Goal: Information Seeking & Learning: Learn about a topic

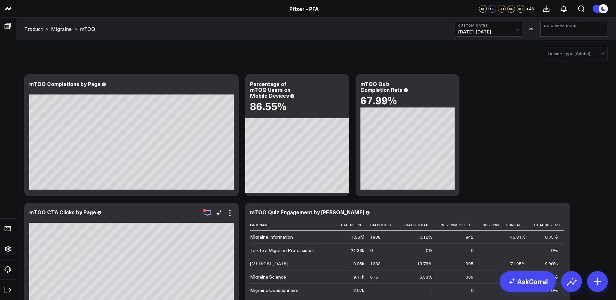
click at [210, 215] on icon "button" at bounding box center [208, 213] width 8 height 8
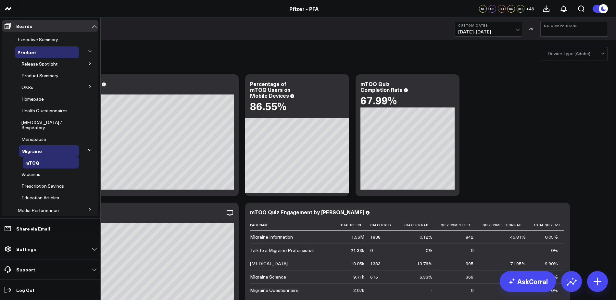
click at [84, 65] on button at bounding box center [89, 63] width 17 height 10
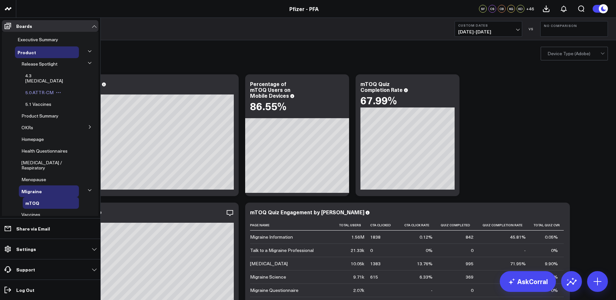
click at [34, 89] on span "5.0 ATTR-CM" at bounding box center [39, 92] width 28 height 6
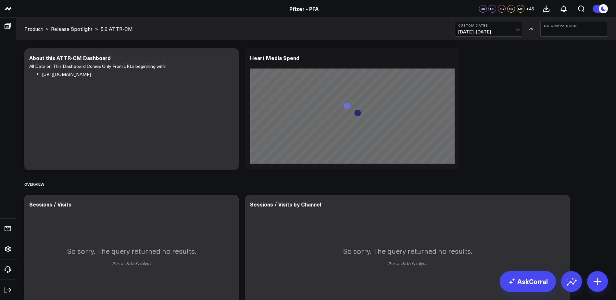
click at [507, 27] on button "Custom Dates [DATE] - [DATE]" at bounding box center [489, 29] width 68 height 16
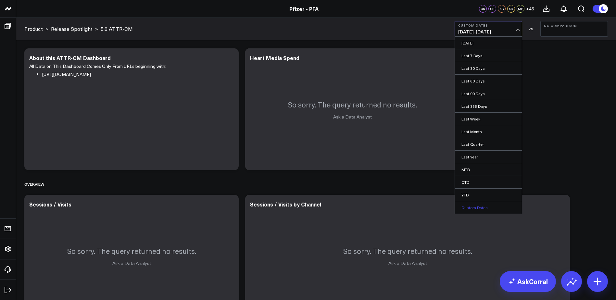
click at [480, 206] on link "Custom Dates" at bounding box center [488, 207] width 67 height 12
select select "7"
select select "2025"
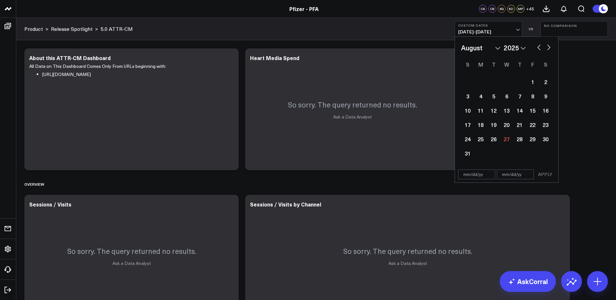
click at [485, 47] on select "January February March April May June July August September October November De…" at bounding box center [480, 48] width 39 height 10
select select "6"
select select "2025"
click at [517, 127] on div "24" at bounding box center [519, 124] width 13 height 13
type input "[DATE]"
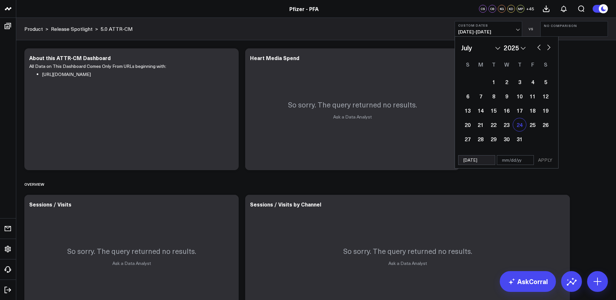
select select "6"
select select "2025"
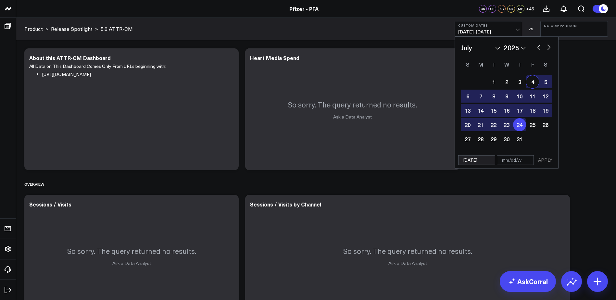
click at [547, 47] on button "button" at bounding box center [548, 47] width 6 height 8
select select "7"
select select "2025"
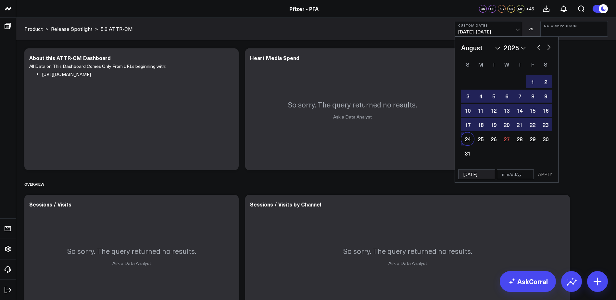
click at [472, 139] on div "24" at bounding box center [467, 138] width 13 height 13
type input "[DATE]"
select select "7"
select select "2025"
click at [540, 178] on button "APPLY" at bounding box center [544, 174] width 19 height 10
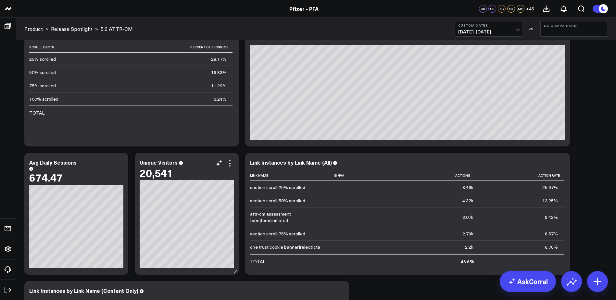
scroll to position [649, 0]
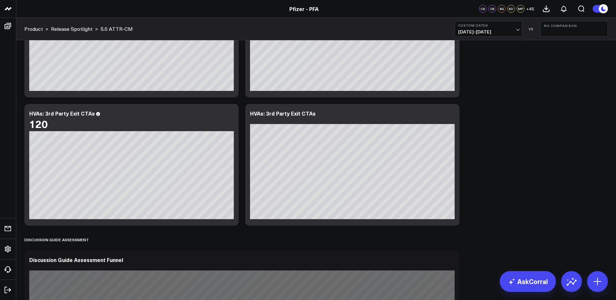
scroll to position [2085, 0]
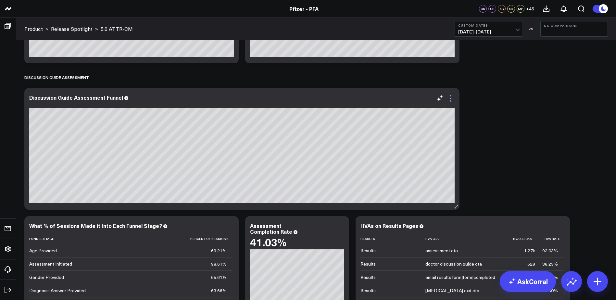
click at [449, 98] on icon at bounding box center [451, 98] width 8 height 8
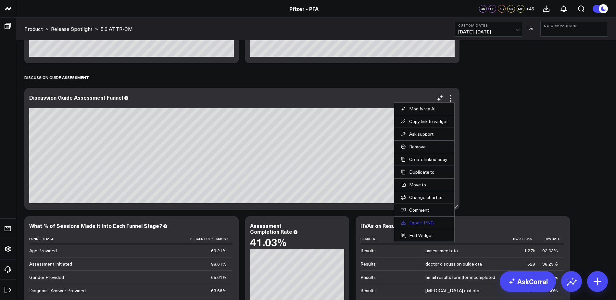
click at [421, 221] on link "Export PNG" at bounding box center [424, 223] width 47 height 6
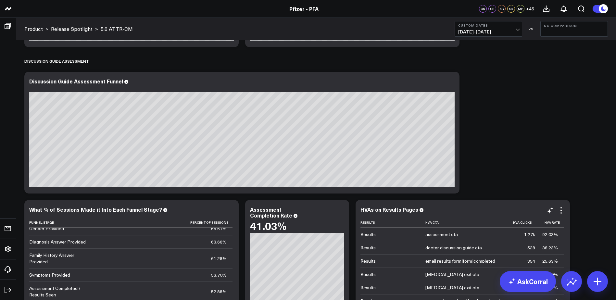
scroll to position [2099, 0]
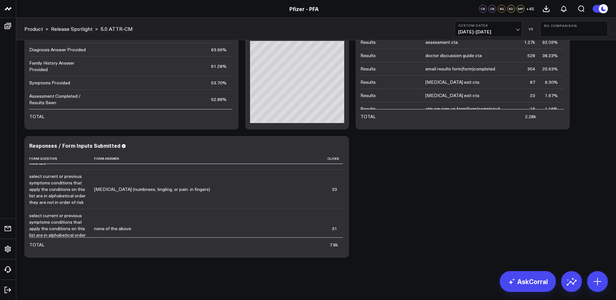
scroll to position [2228, 0]
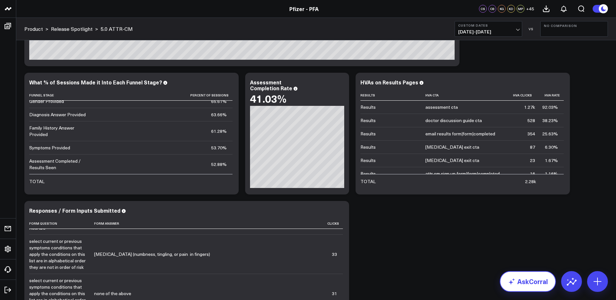
click at [527, 281] on link "AskCorral" at bounding box center [528, 281] width 56 height 21
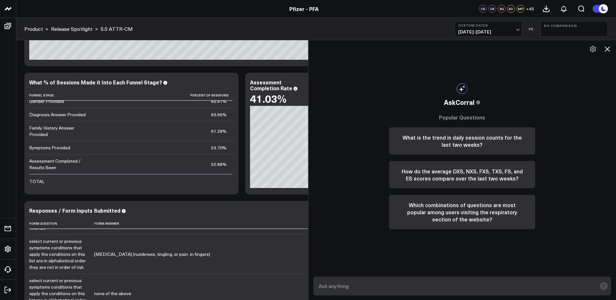
click at [606, 47] on icon at bounding box center [607, 49] width 8 height 8
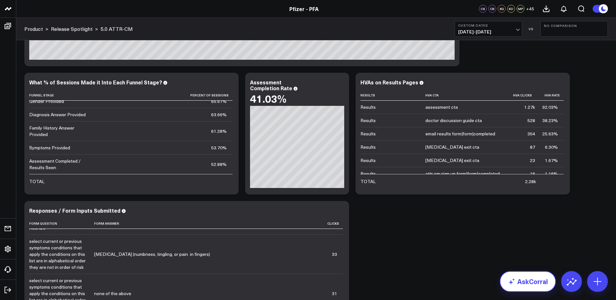
click at [515, 279] on icon at bounding box center [512, 282] width 8 height 8
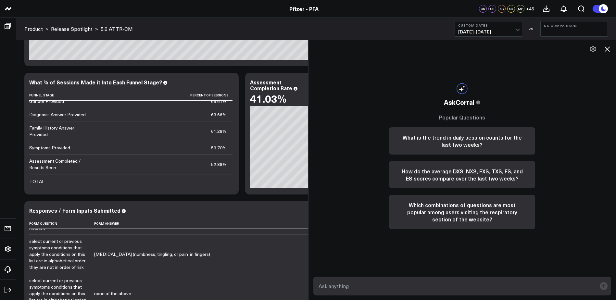
click at [456, 281] on textarea at bounding box center [457, 286] width 280 height 12
type textarea "H"
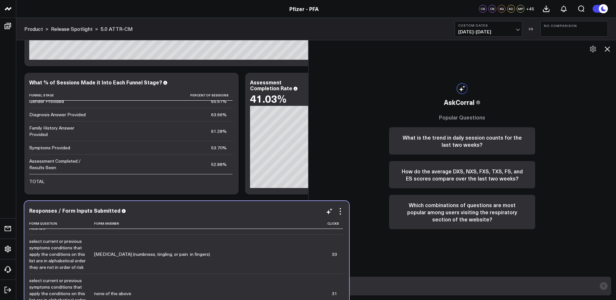
click at [268, 203] on div "Responses / Form Inputs Submitted Form Question Form Answer Clicks select your …" at bounding box center [186, 262] width 325 height 122
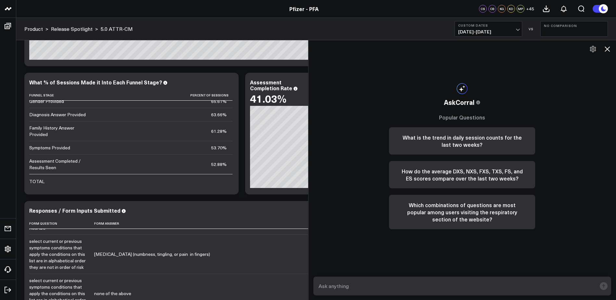
click at [605, 48] on icon at bounding box center [607, 49] width 8 height 8
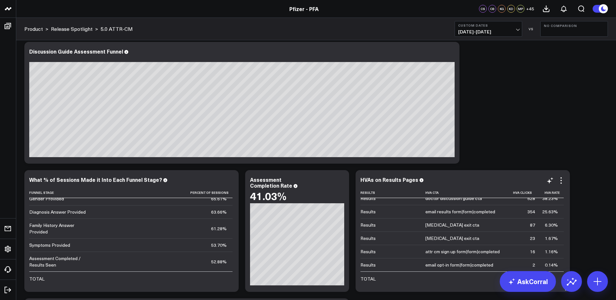
scroll to position [0, 0]
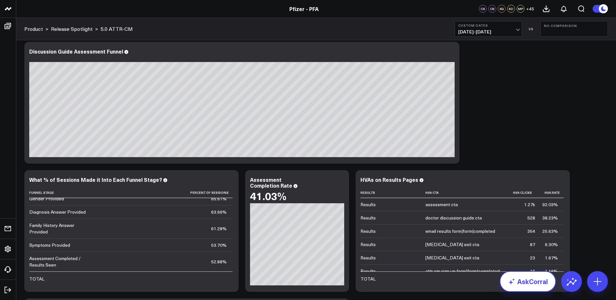
click at [533, 278] on link "AskCorral" at bounding box center [528, 281] width 56 height 21
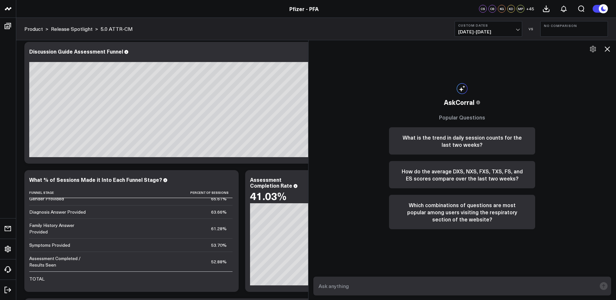
click at [466, 280] on form at bounding box center [462, 286] width 298 height 19
click at [466, 284] on textarea at bounding box center [457, 286] width 280 height 12
type textarea "how many visitors downloaded the doctors discussion guide?"
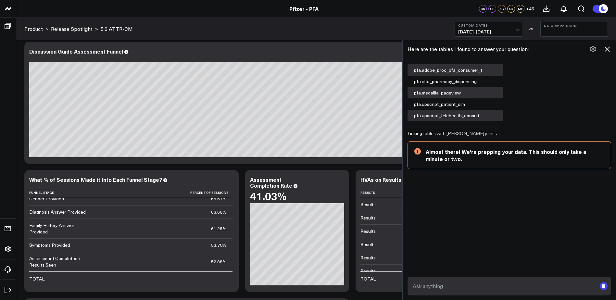
scroll to position [28, 0]
drag, startPoint x: 310, startPoint y: 189, endPoint x: 404, endPoint y: 200, distance: 94.8
click at [404, 200] on div at bounding box center [402, 170] width 3 height 260
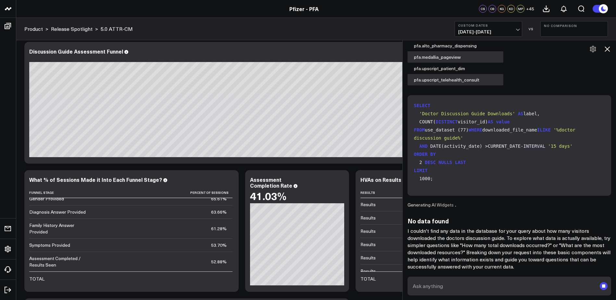
scroll to position [2196, 0]
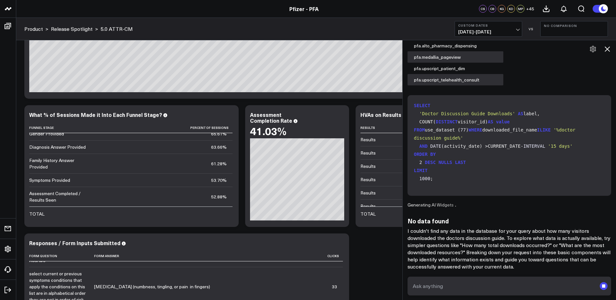
click at [607, 47] on icon at bounding box center [607, 49] width 8 height 8
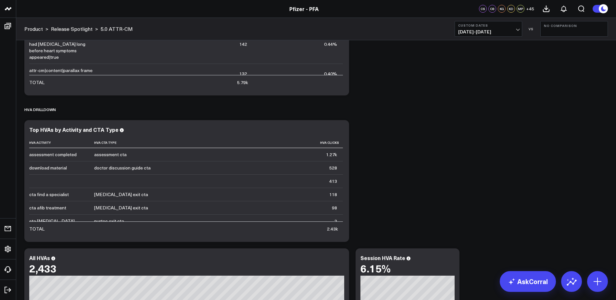
scroll to position [877, 0]
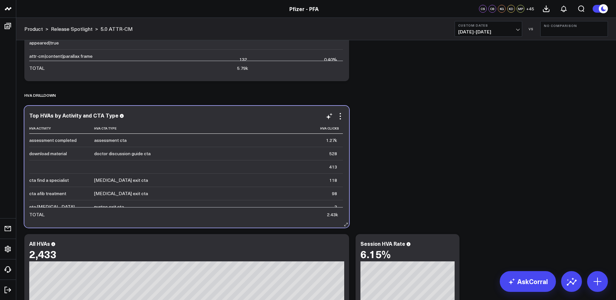
click at [49, 170] on td at bounding box center [61, 166] width 65 height 13
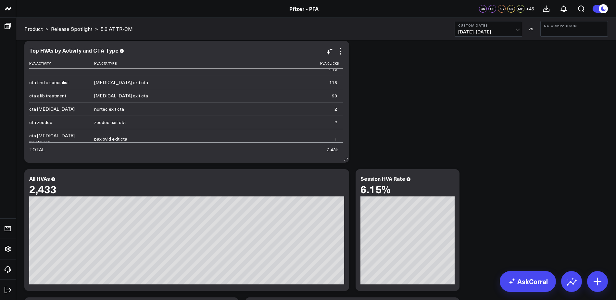
scroll to position [0, 0]
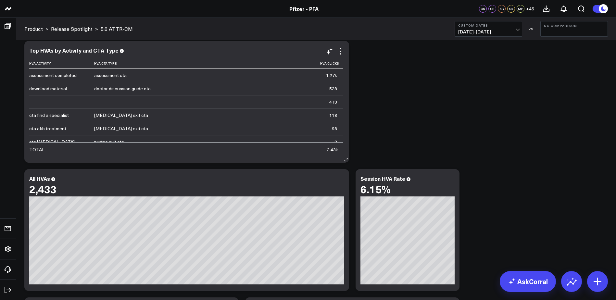
click at [57, 103] on td at bounding box center [61, 101] width 65 height 13
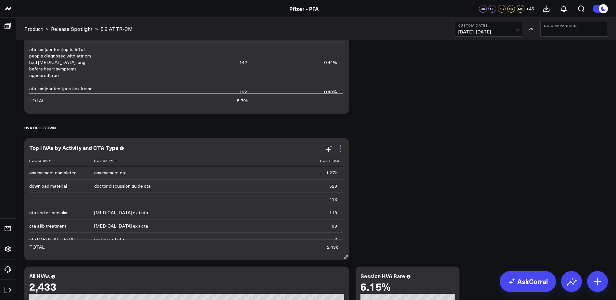
click at [342, 148] on icon at bounding box center [340, 149] width 8 height 8
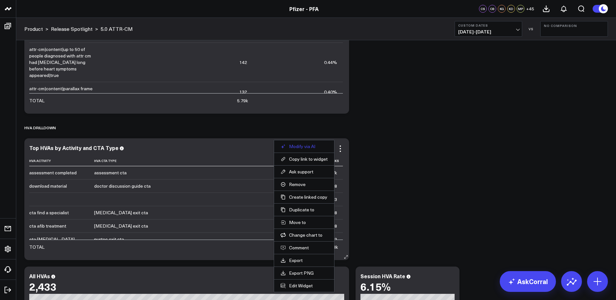
click at [321, 144] on button "Modify via AI" at bounding box center [304, 146] width 47 height 6
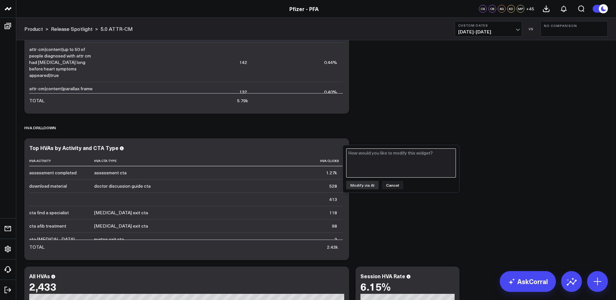
click at [361, 157] on textarea at bounding box center [401, 162] width 110 height 29
type textarea "what is the 413 HVA clicks"
click at [382, 150] on textarea "what is the 413 HVA clicks" at bounding box center [401, 162] width 110 height 29
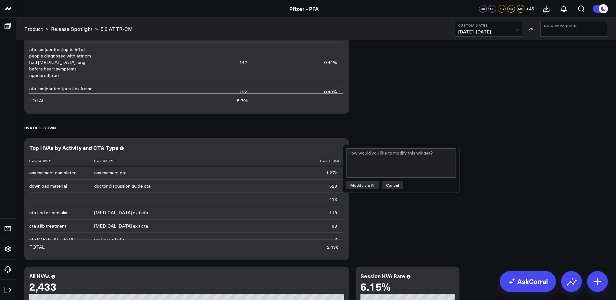
click at [390, 184] on button "Cancel" at bounding box center [392, 185] width 21 height 8
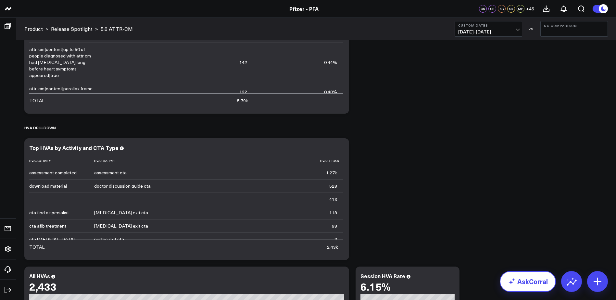
click at [544, 287] on link "AskCorral" at bounding box center [528, 281] width 56 height 21
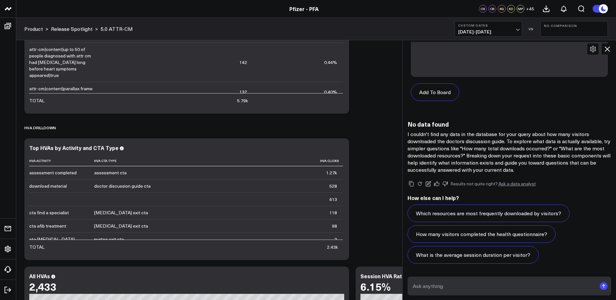
click at [470, 282] on textarea at bounding box center [504, 286] width 186 height 12
paste textarea "what is the 413 HVA clicks"
type textarea "what is the 413 HVA clicks coming from?"
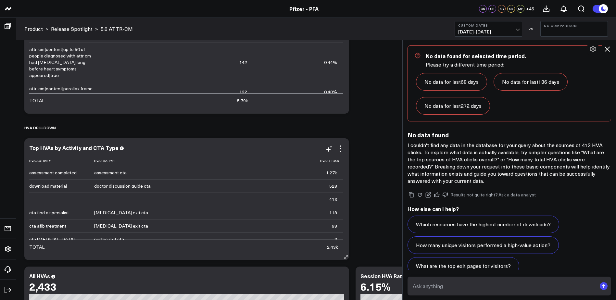
scroll to position [1490, 0]
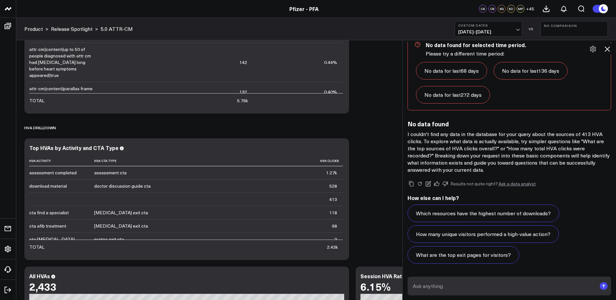
click at [605, 47] on icon at bounding box center [607, 48] width 5 height 5
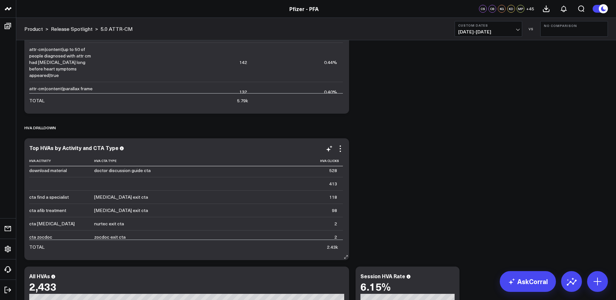
scroll to position [0, 0]
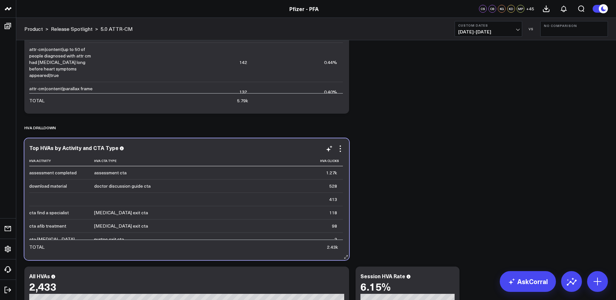
click at [328, 173] on div "1.27k" at bounding box center [331, 172] width 11 height 6
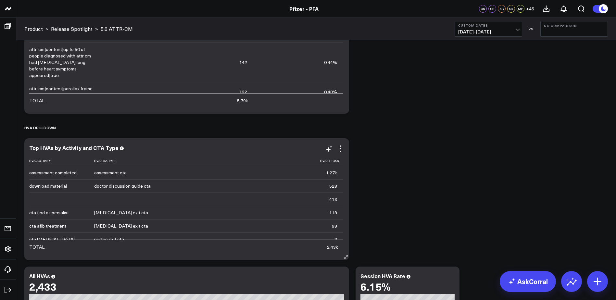
click at [328, 175] on div "1.27k" at bounding box center [331, 172] width 11 height 6
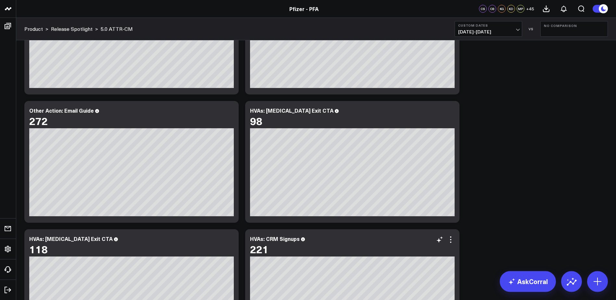
scroll to position [1331, 0]
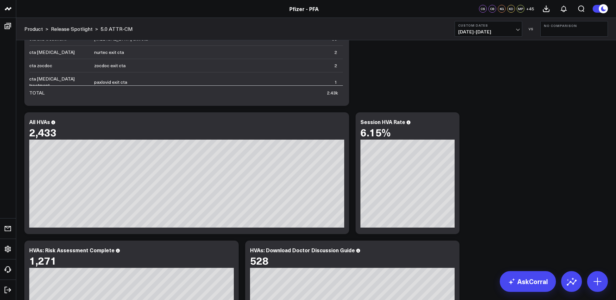
scroll to position [1039, 0]
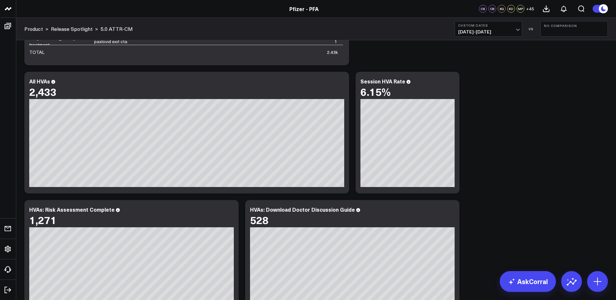
click at [507, 165] on div "Modify via AI Copy link to widget Ask support Remove Create linked copy Executi…" at bounding box center [316, 260] width 590 height 2509
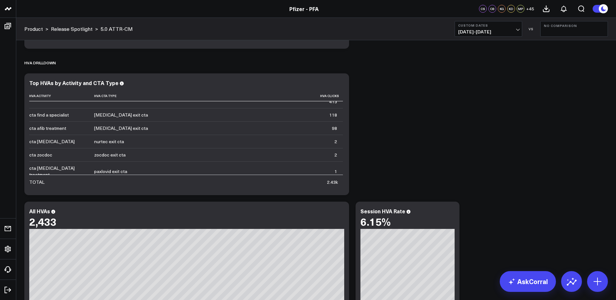
scroll to position [941, 0]
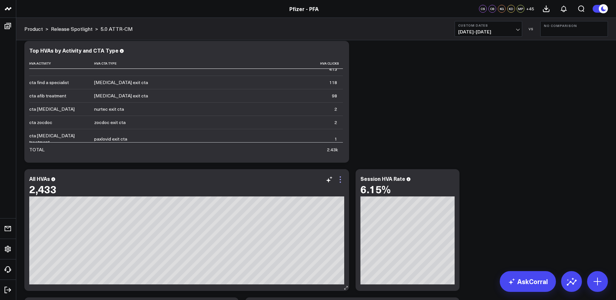
click at [340, 179] on icon at bounding box center [340, 180] width 8 height 8
click at [341, 179] on icon at bounding box center [340, 180] width 8 height 8
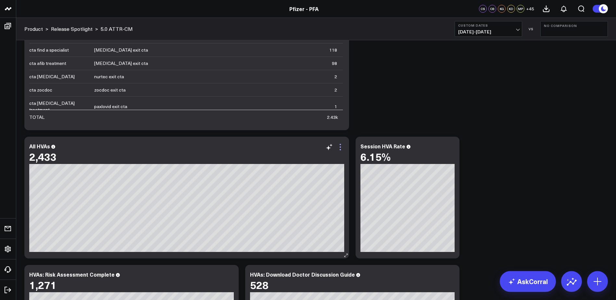
click at [340, 145] on icon at bounding box center [340, 144] width 1 height 1
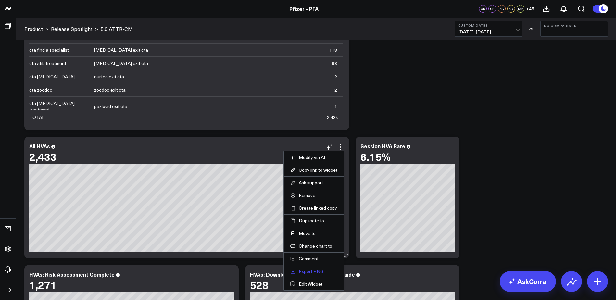
click at [317, 271] on link "Export PNG" at bounding box center [313, 271] width 47 height 6
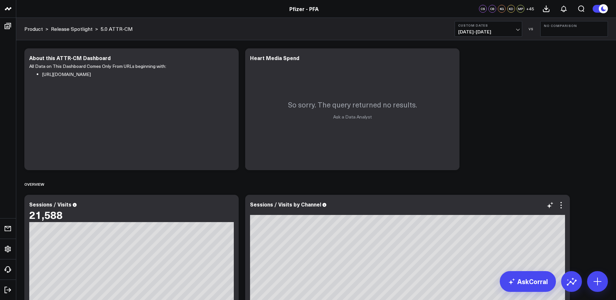
scroll to position [97, 0]
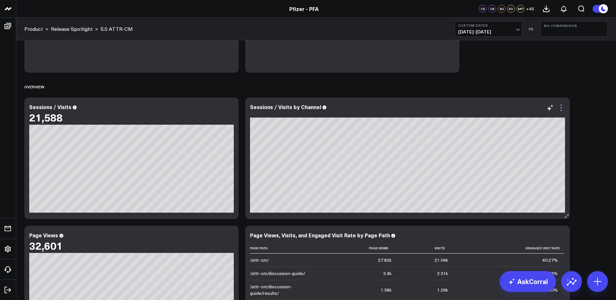
click at [562, 109] on icon at bounding box center [561, 108] width 8 height 8
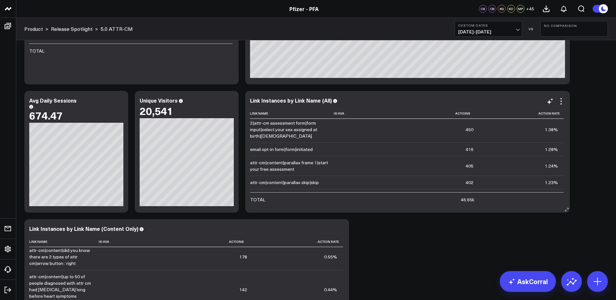
scroll to position [422, 0]
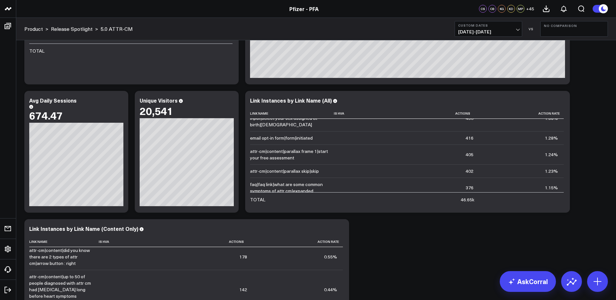
click at [563, 104] on icon at bounding box center [561, 101] width 8 height 8
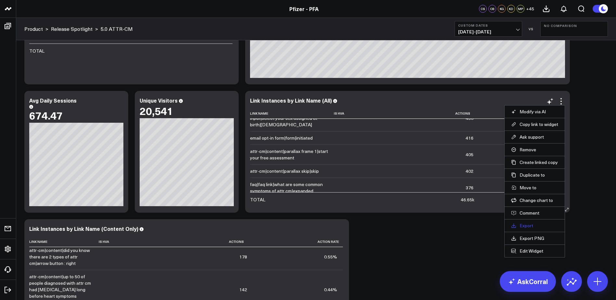
click at [535, 226] on link "Export" at bounding box center [534, 226] width 47 height 6
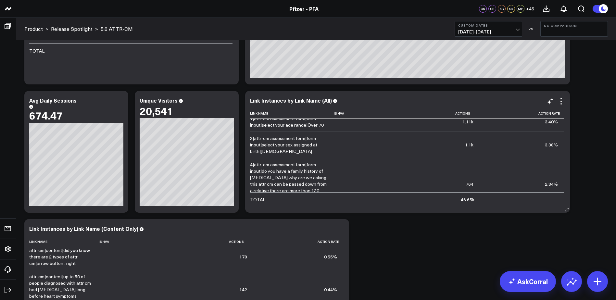
scroll to position [195, 0]
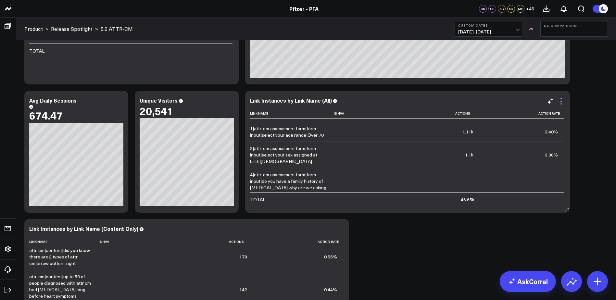
click at [561, 100] on icon at bounding box center [561, 101] width 8 height 8
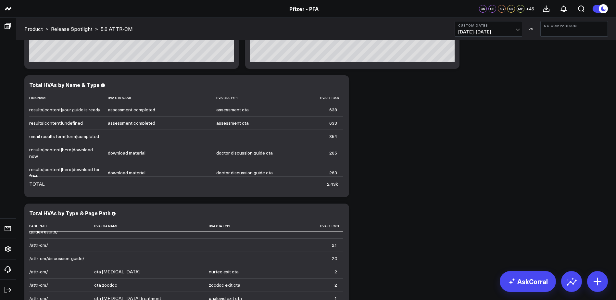
scroll to position [1547, 0]
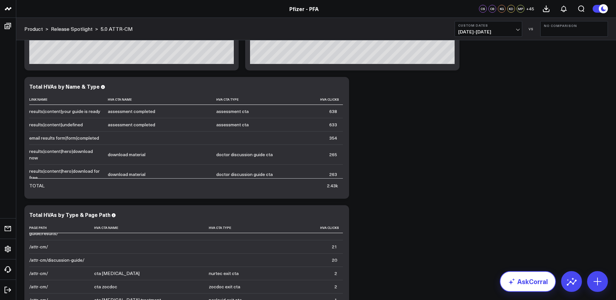
click at [539, 272] on link "AskCorral" at bounding box center [528, 281] width 56 height 21
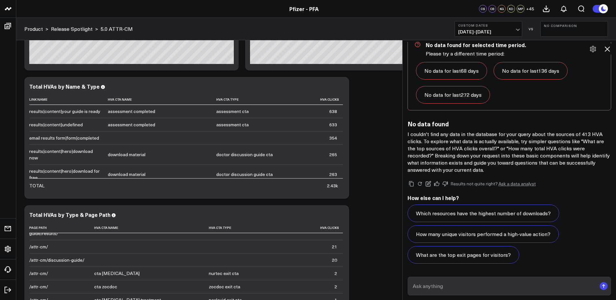
click at [501, 285] on textarea at bounding box center [504, 286] width 186 height 12
type textarea "H"
type textarea "how many visitors clicked on "retake quiz""
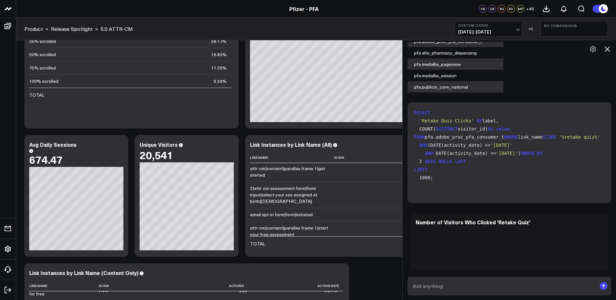
scroll to position [2255, 0]
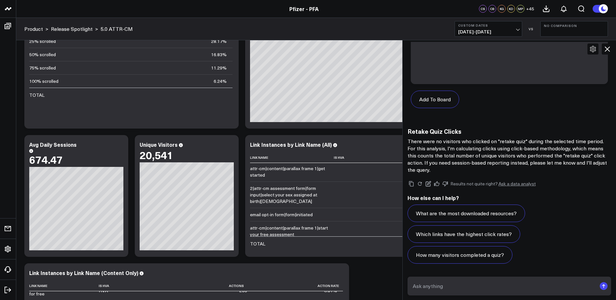
click at [606, 49] on icon at bounding box center [607, 49] width 8 height 8
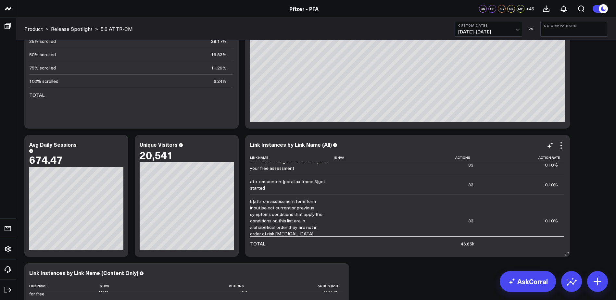
scroll to position [1883, 0]
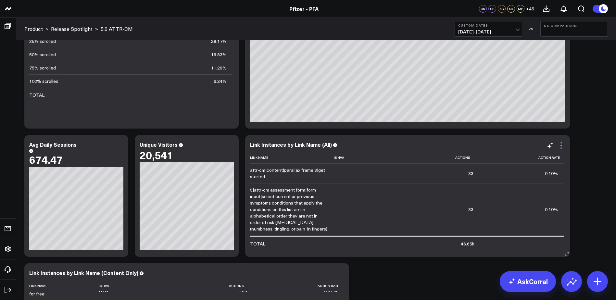
click at [561, 145] on icon at bounding box center [560, 145] width 1 height 1
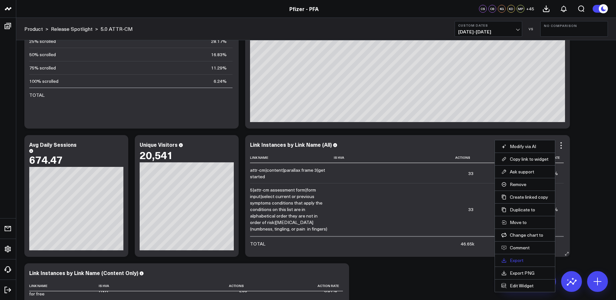
click at [526, 258] on link "Export" at bounding box center [524, 260] width 47 height 6
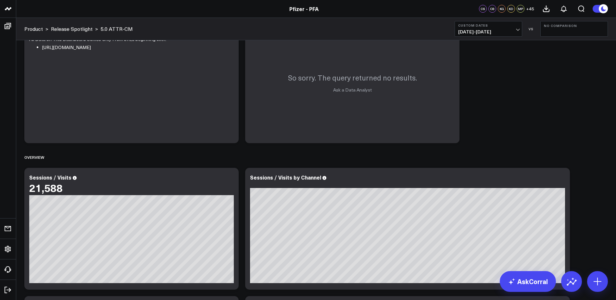
scroll to position [0, 0]
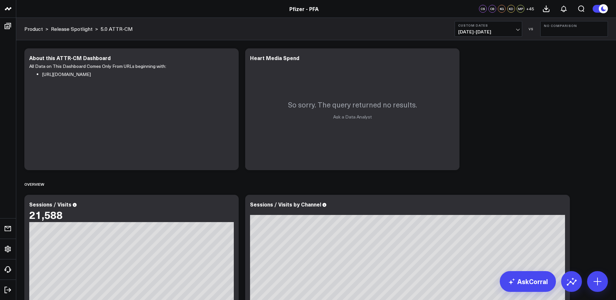
click at [474, 26] on b "Custom Dates" at bounding box center [488, 25] width 60 height 4
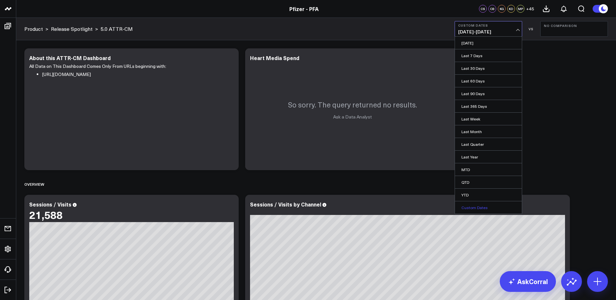
click at [475, 206] on link "Custom Dates" at bounding box center [488, 207] width 67 height 12
select select "7"
select select "2025"
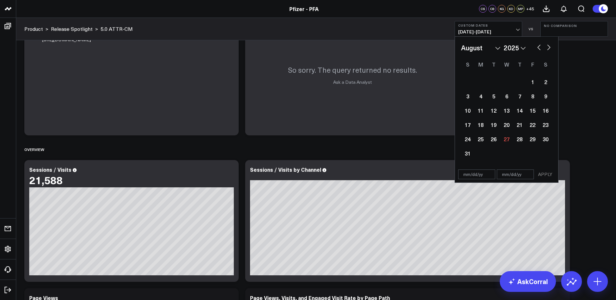
scroll to position [65, 0]
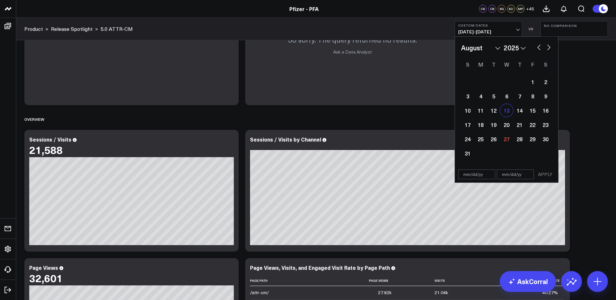
click at [505, 110] on div "13" at bounding box center [506, 110] width 13 height 13
type input "08/13/25"
select select "7"
select select "2025"
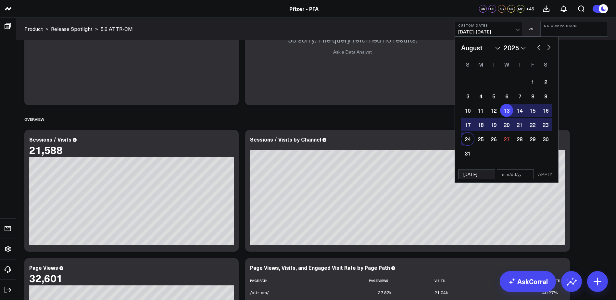
click at [470, 138] on div "24" at bounding box center [467, 138] width 13 height 13
type input "[DATE]"
select select "7"
select select "2025"
click at [542, 175] on button "APPLY" at bounding box center [544, 174] width 19 height 10
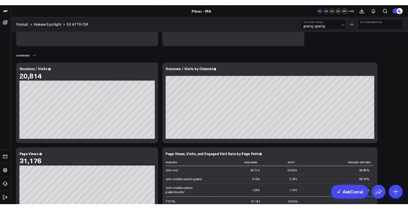
scroll to position [97, 0]
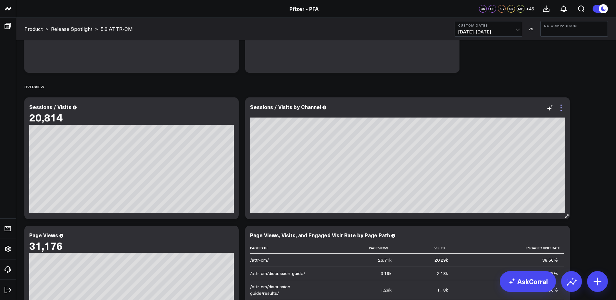
click at [561, 109] on icon at bounding box center [561, 108] width 8 height 8
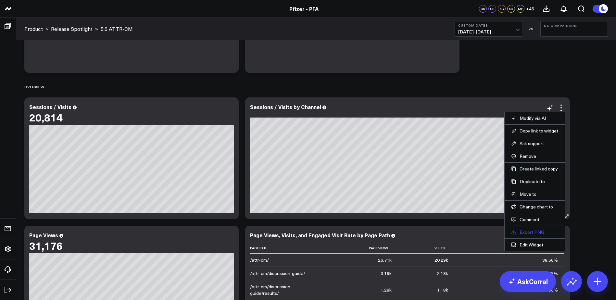
click at [533, 231] on link "Export PNG" at bounding box center [534, 232] width 47 height 6
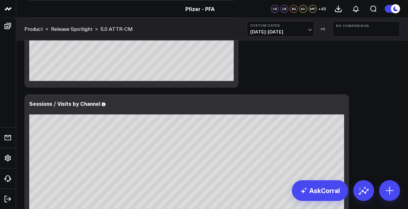
scroll to position [422, 0]
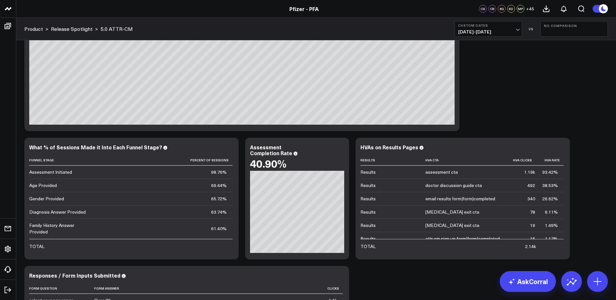
scroll to position [2099, 0]
